Goal: Task Accomplishment & Management: Manage account settings

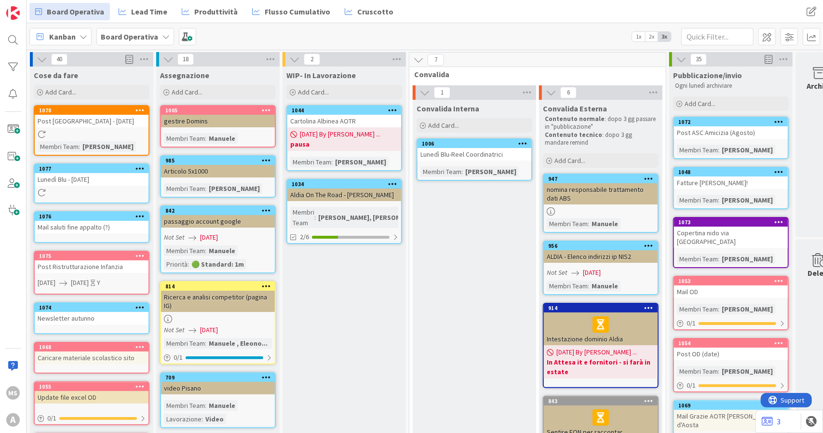
click at [142, 115] on div "Post [GEOGRAPHIC_DATA] - [DATE]" at bounding box center [92, 121] width 114 height 13
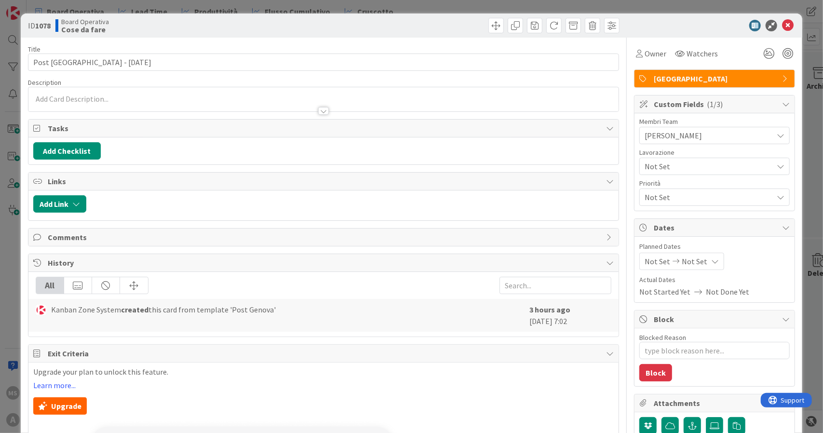
type textarea "x"
click at [767, 28] on icon at bounding box center [772, 26] width 12 height 12
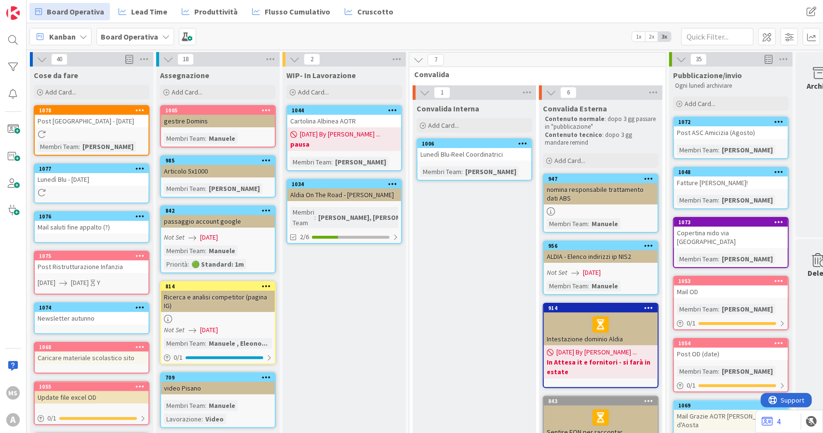
click at [137, 112] on icon at bounding box center [140, 110] width 9 height 7
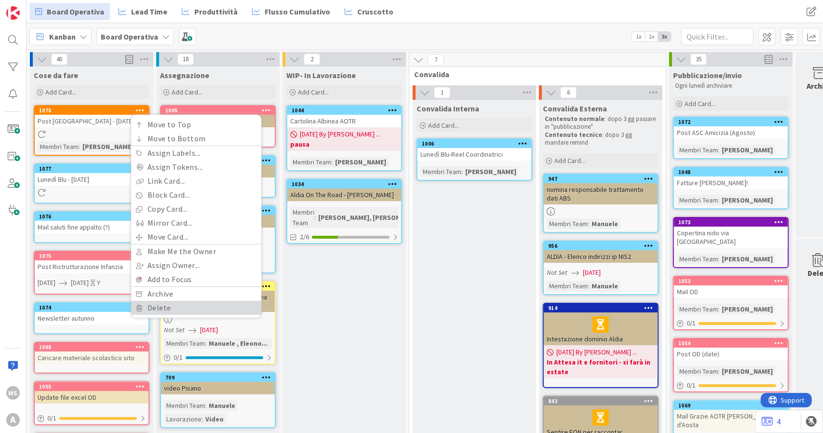
click at [154, 308] on link "Delete" at bounding box center [196, 308] width 130 height 14
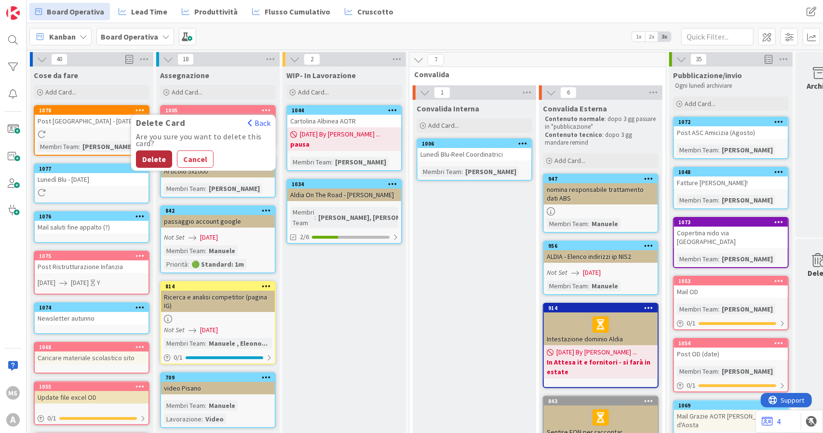
click at [147, 159] on button "Delete" at bounding box center [154, 158] width 36 height 17
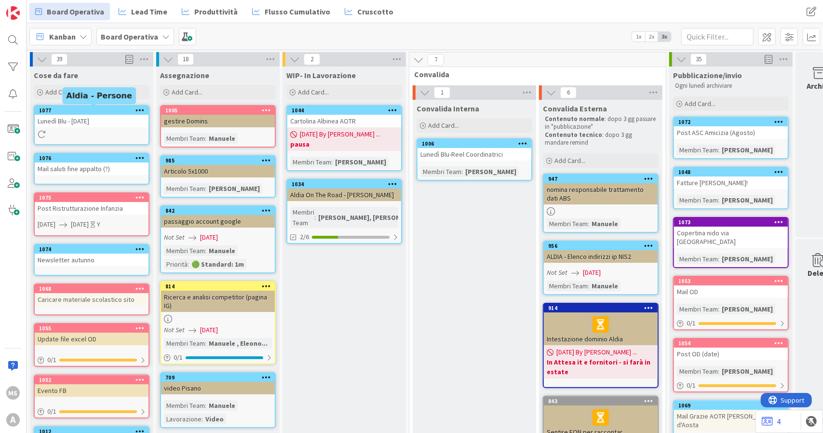
click at [136, 110] on icon at bounding box center [140, 110] width 9 height 7
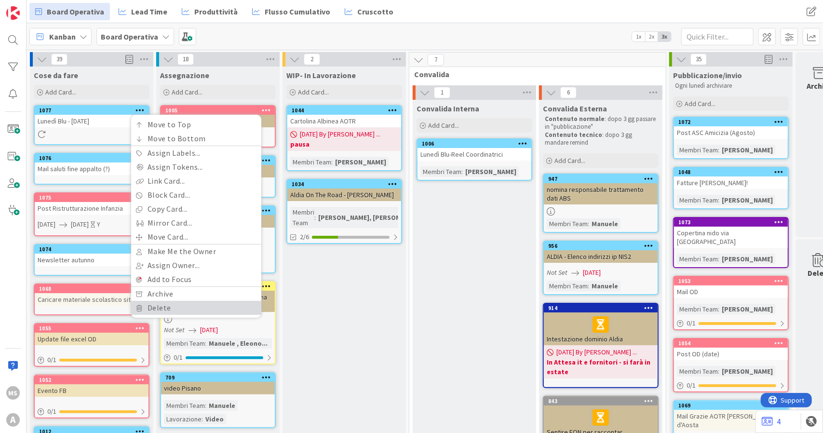
click at [160, 308] on link "Delete" at bounding box center [196, 308] width 130 height 14
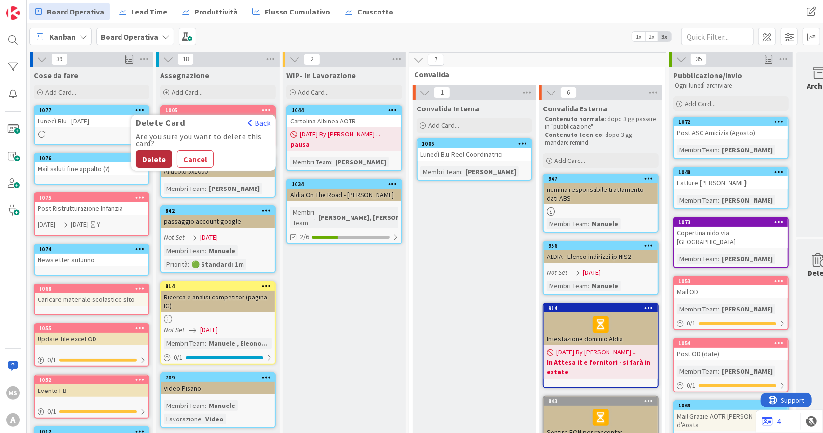
click at [145, 151] on button "Delete" at bounding box center [154, 158] width 36 height 17
